Goal: Register for event/course

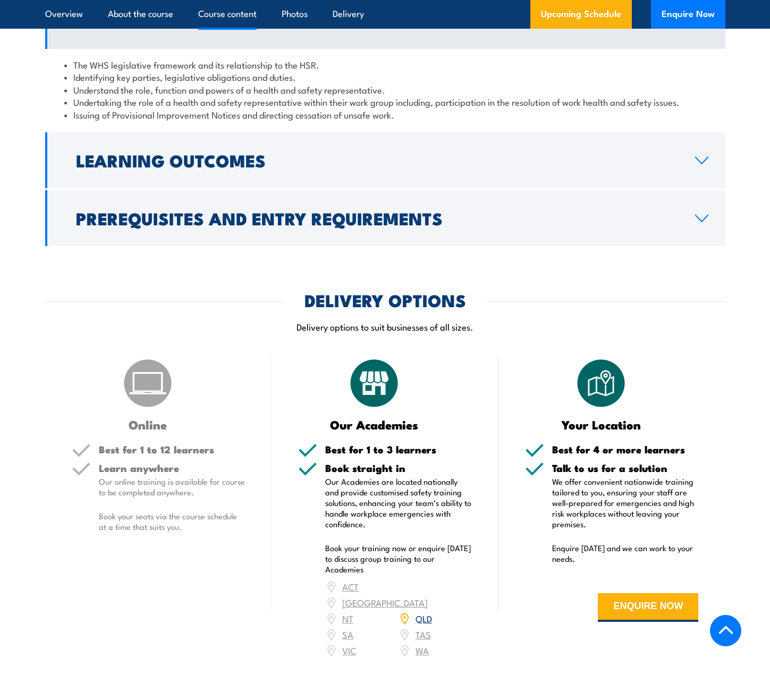
scroll to position [1170, 0]
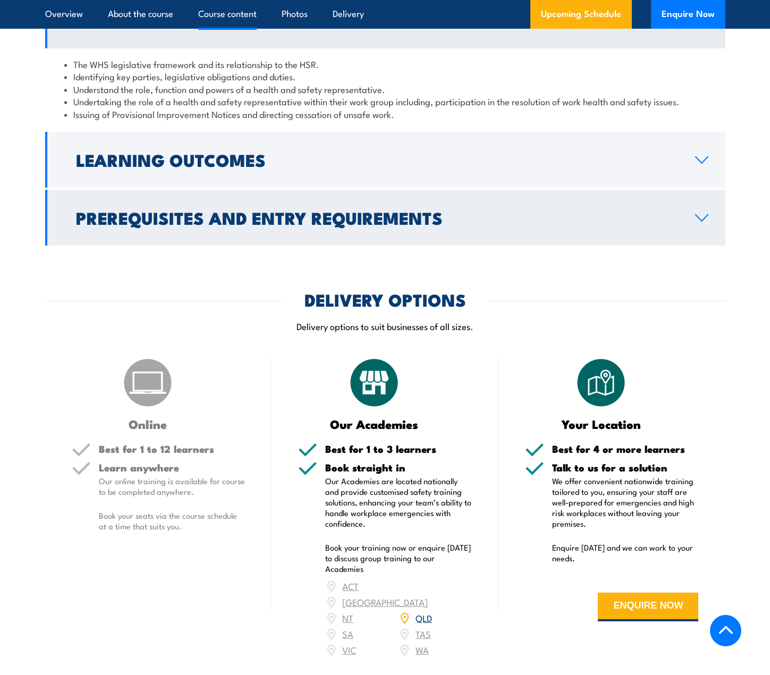
click at [386, 246] on link "Prerequisites and Entry Requirements" at bounding box center [385, 218] width 681 height 56
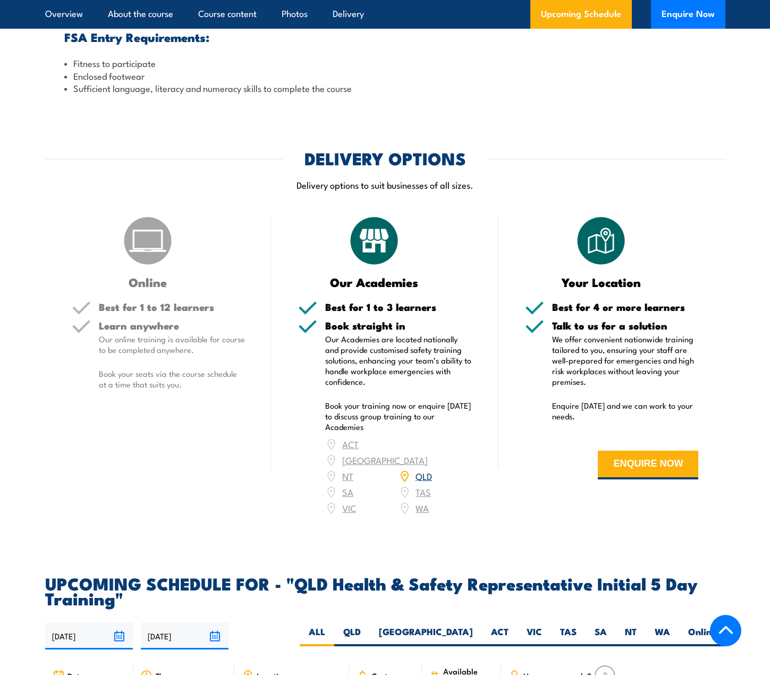
scroll to position [1861, 0]
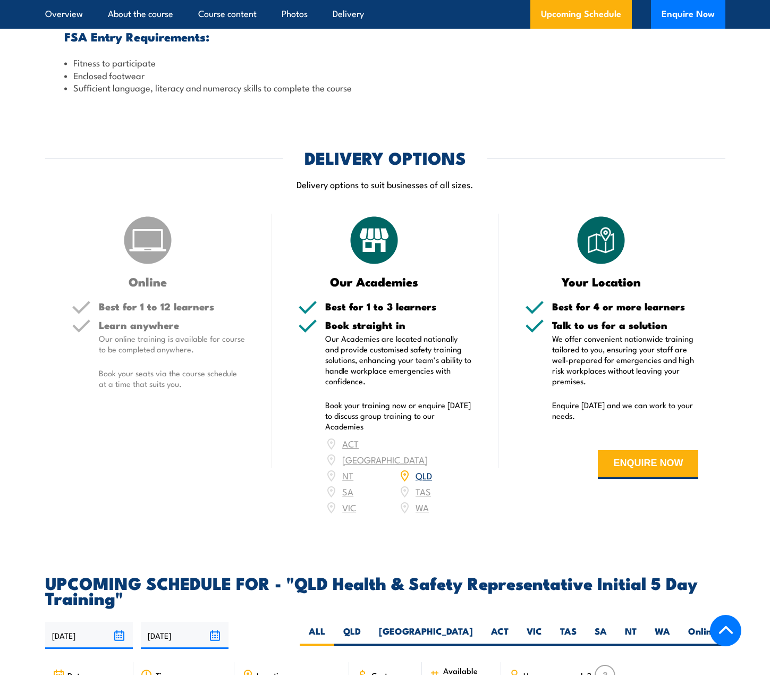
click at [155, 267] on img at bounding box center [147, 240] width 53 height 53
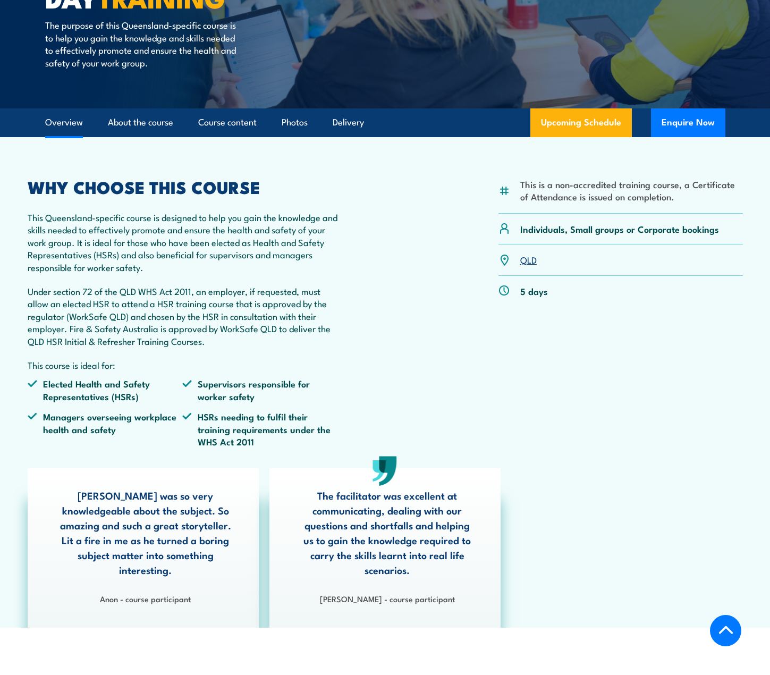
scroll to position [159, 0]
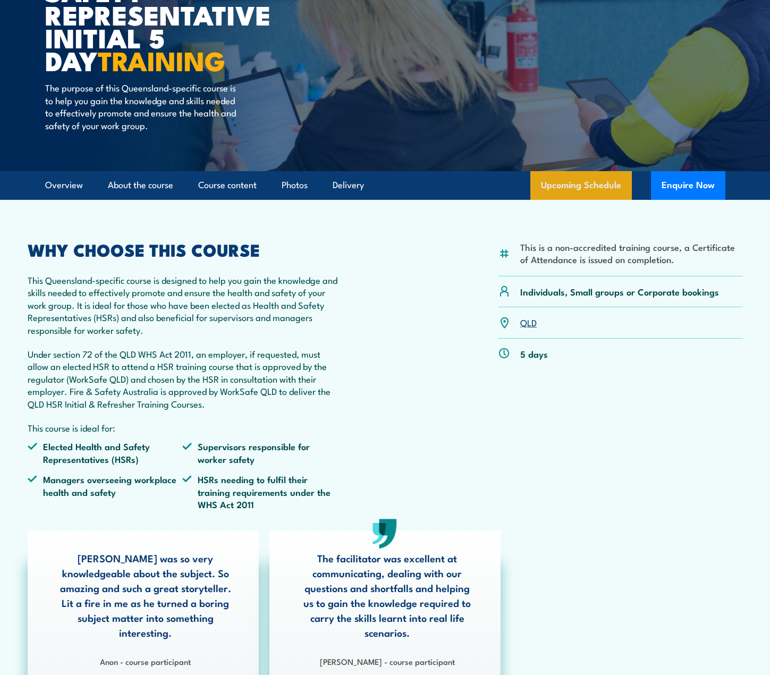
click at [566, 187] on link "Upcoming Schedule" at bounding box center [582, 185] width 102 height 29
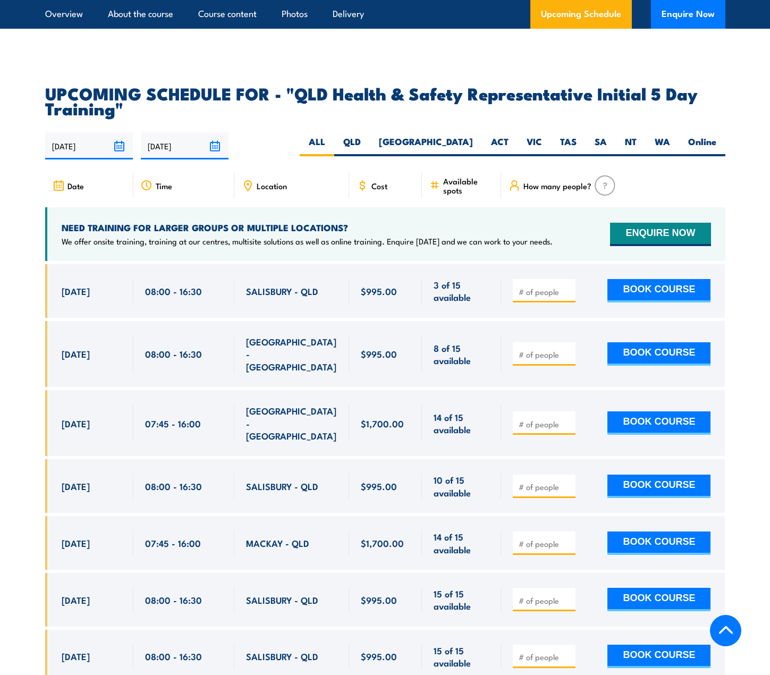
scroll to position [2326, 0]
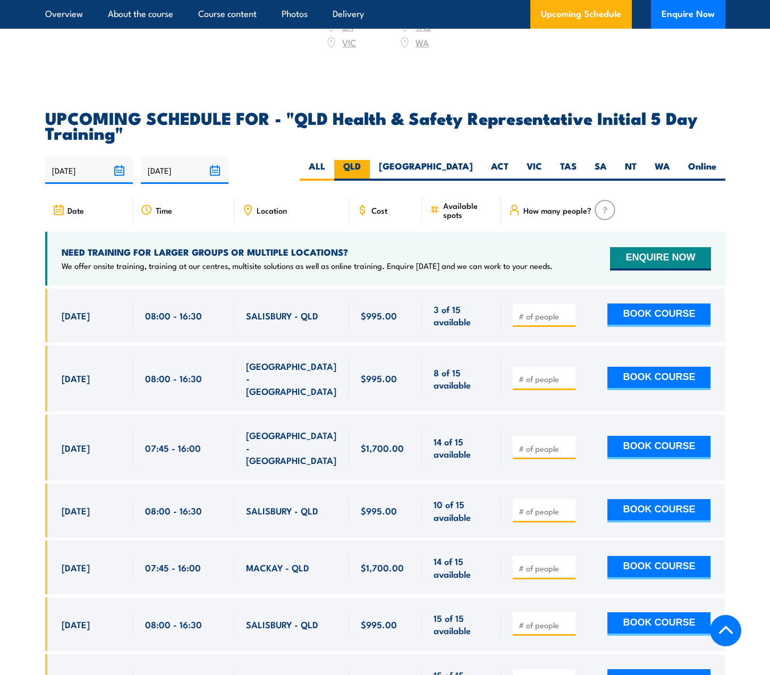
click at [370, 169] on label "QLD" at bounding box center [352, 170] width 36 height 21
click at [368, 167] on input "QLD" at bounding box center [364, 163] width 7 height 7
radio input "true"
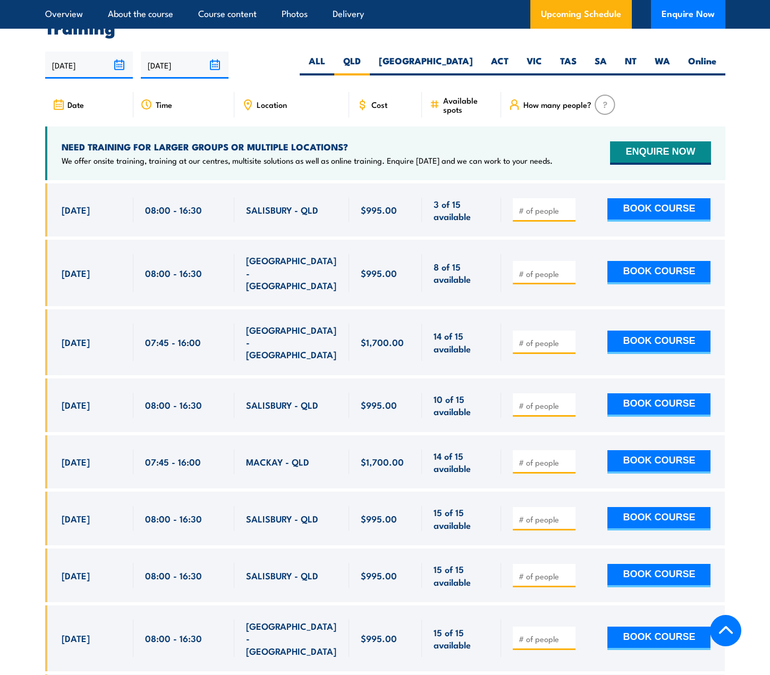
scroll to position [1884, 0]
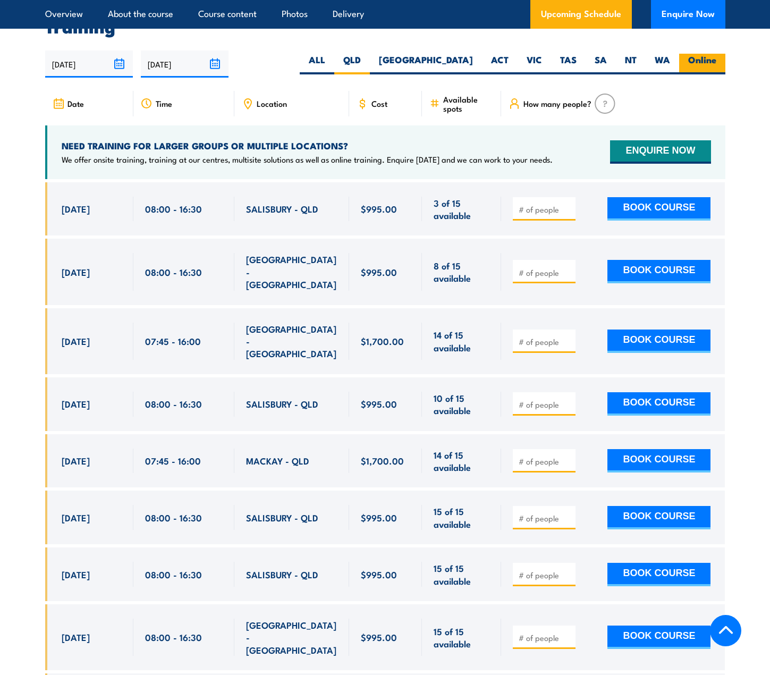
click at [691, 69] on label "Online" at bounding box center [702, 64] width 46 height 21
click at [717, 61] on input "Online" at bounding box center [720, 57] width 7 height 7
radio input "true"
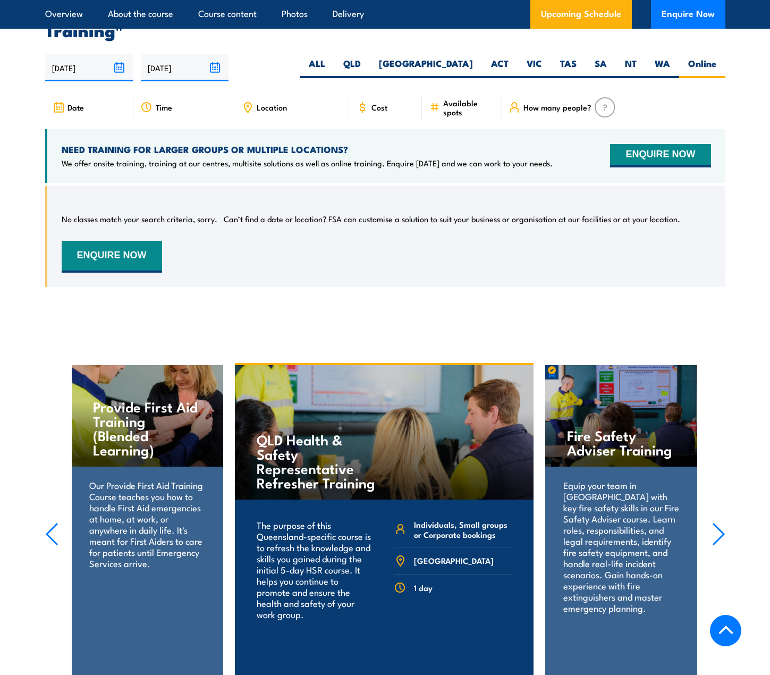
scroll to position [1884, 0]
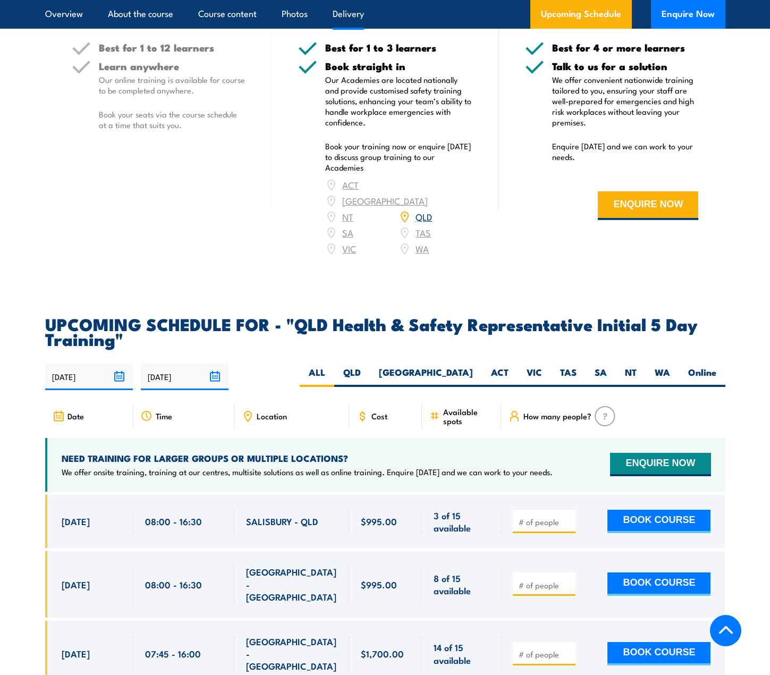
scroll to position [1648, 0]
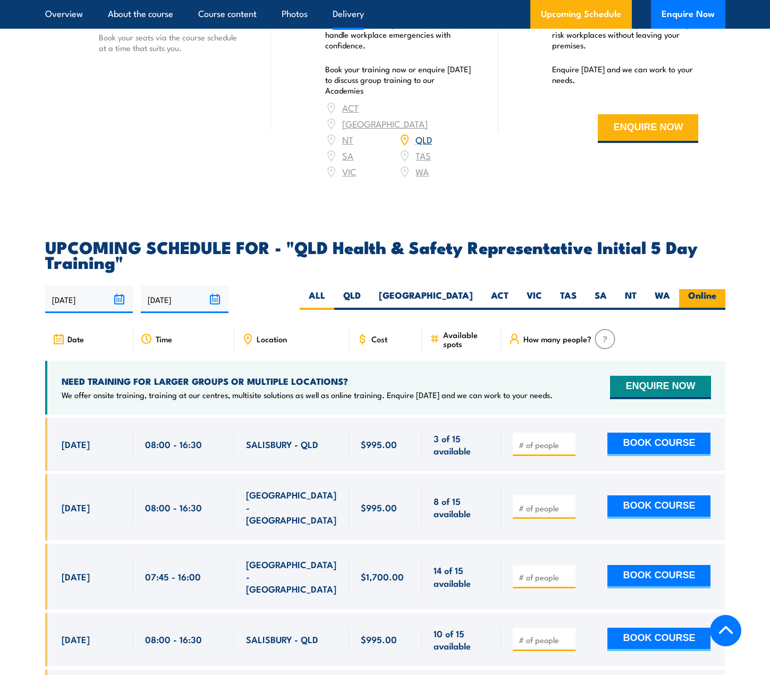
click at [712, 300] on label "Online" at bounding box center [702, 299] width 46 height 21
click at [717, 296] on input "Online" at bounding box center [720, 292] width 7 height 7
radio input "true"
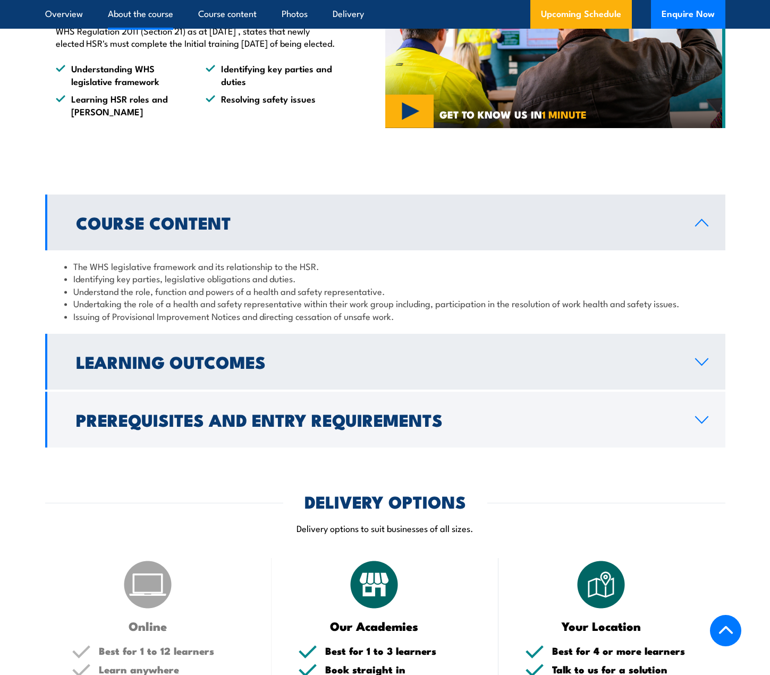
scroll to position [820, 0]
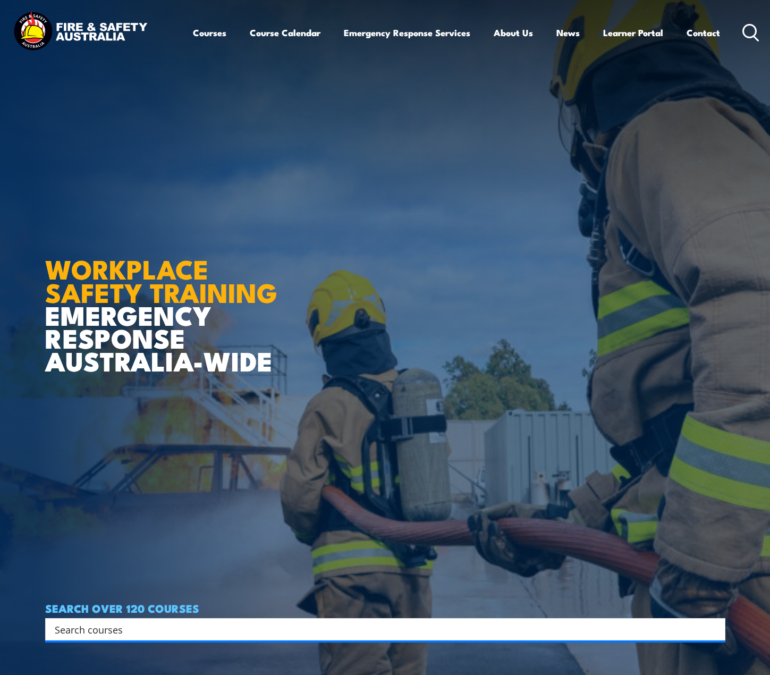
click at [150, 628] on input "Search input" at bounding box center [379, 629] width 648 height 16
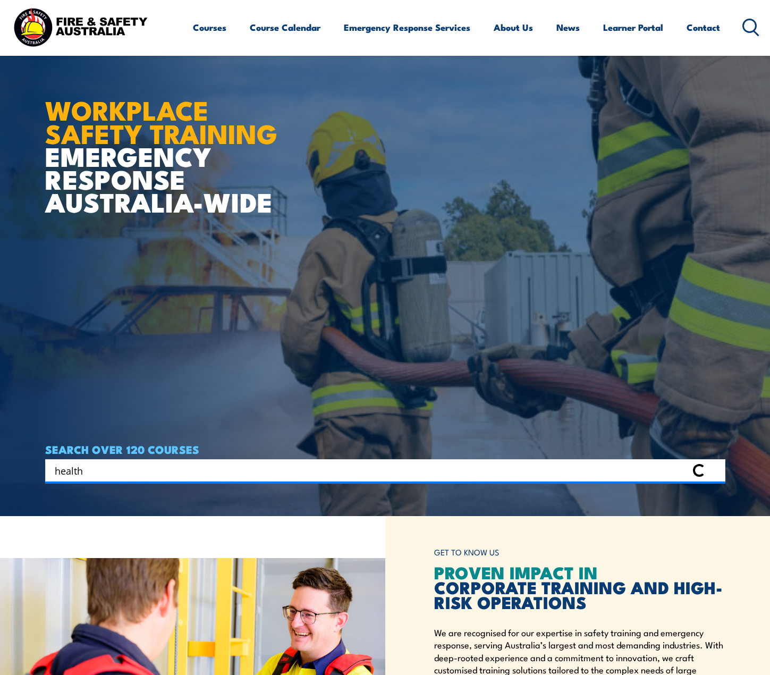
scroll to position [159, 0]
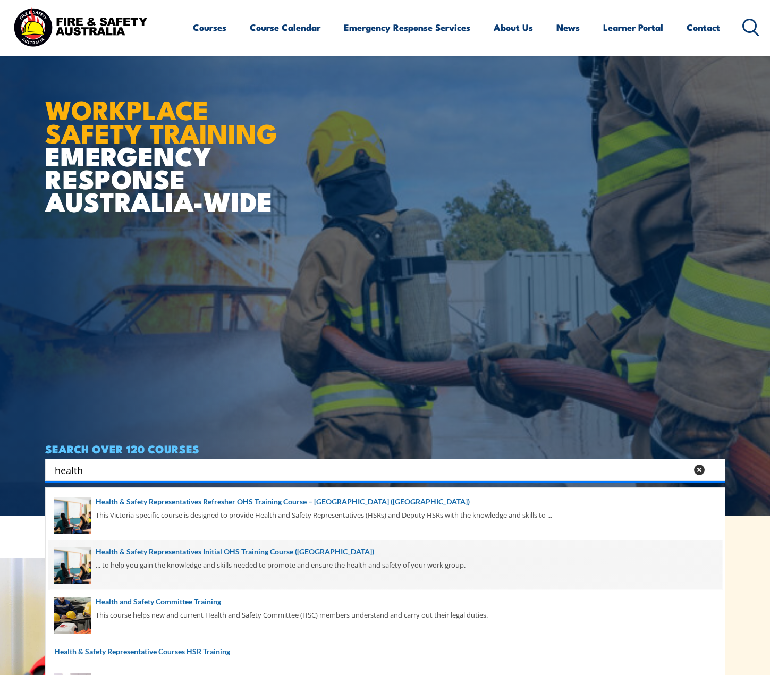
type input "health"
click at [223, 562] on span at bounding box center [385, 565] width 674 height 50
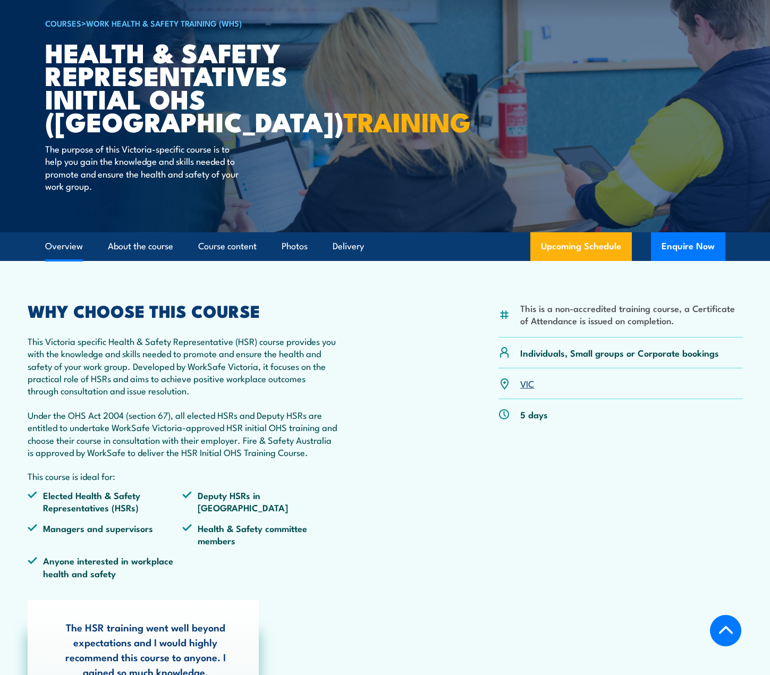
scroll to position [53, 0]
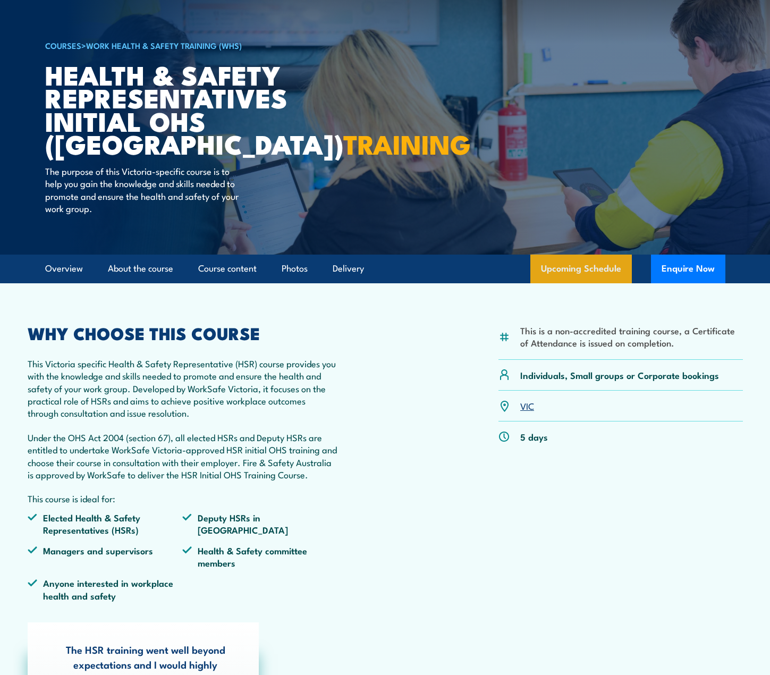
click at [553, 276] on link "Upcoming Schedule" at bounding box center [582, 269] width 102 height 29
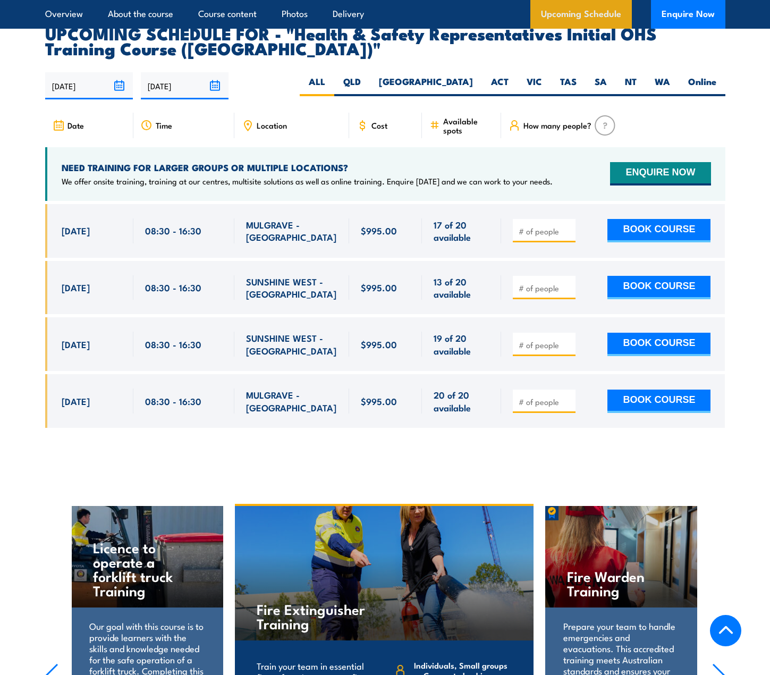
scroll to position [1839, 0]
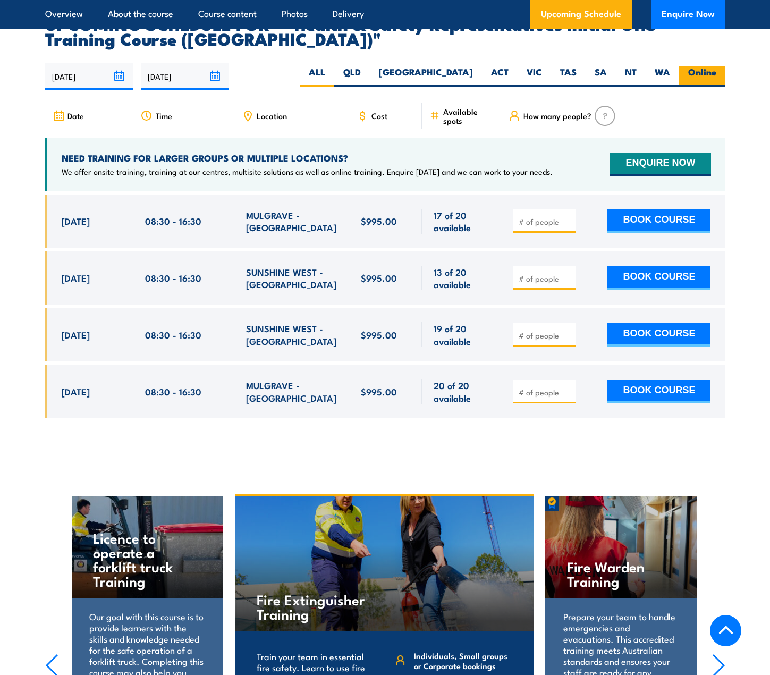
click at [704, 66] on label "Online" at bounding box center [702, 76] width 46 height 21
click at [717, 66] on input "Online" at bounding box center [720, 69] width 7 height 7
radio input "true"
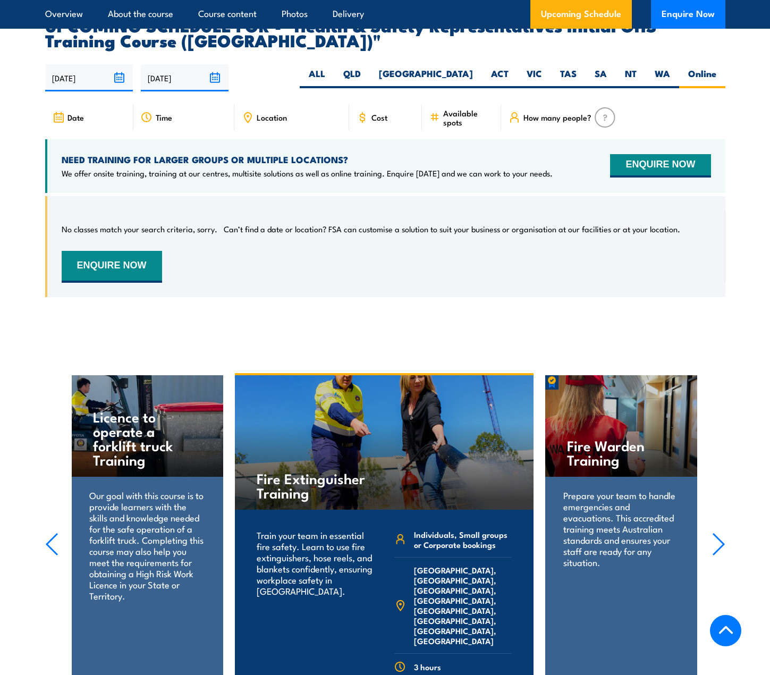
scroll to position [1839, 0]
